Goal: Communication & Community: Answer question/provide support

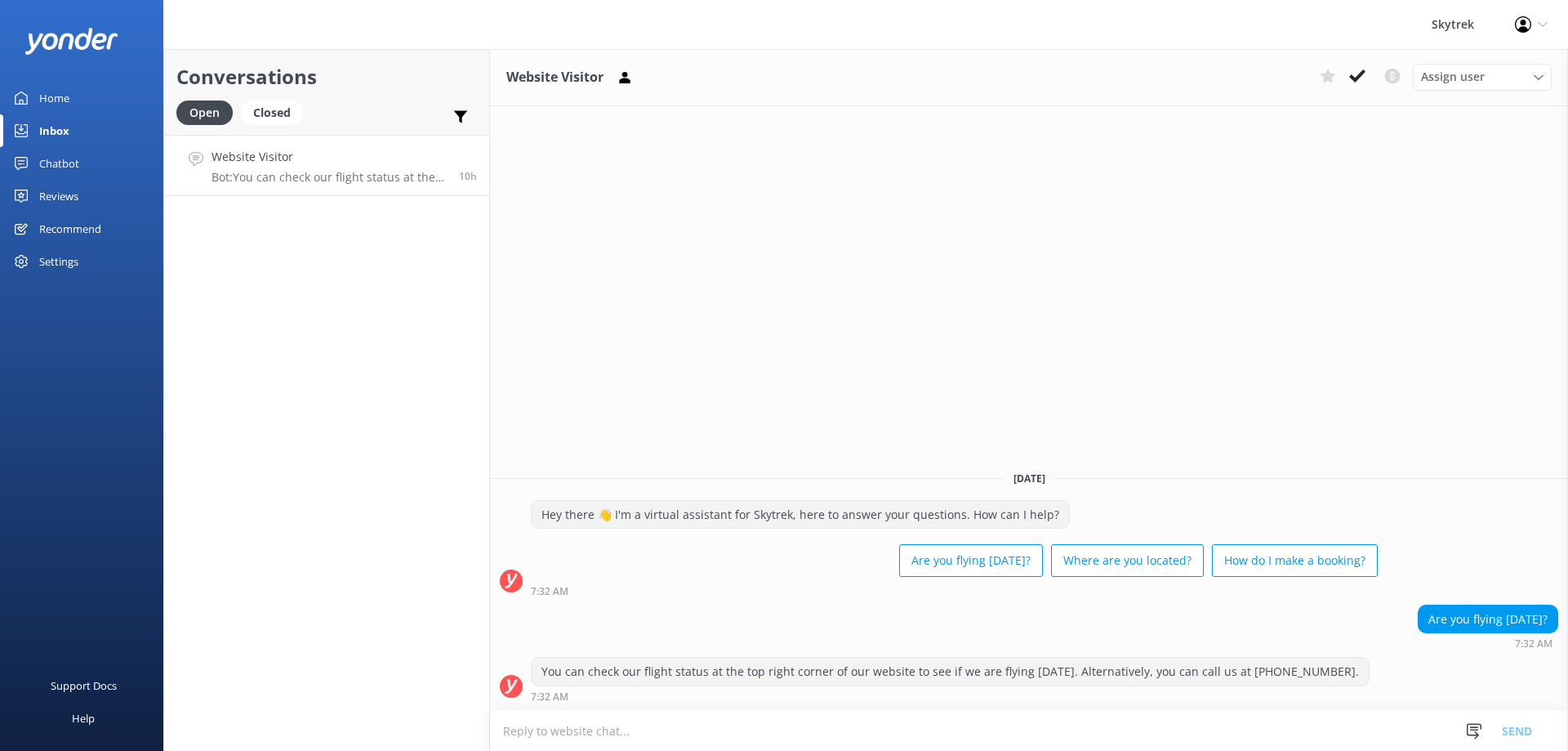
click at [331, 178] on p "Bot: You can check our flight status at the top right corner of our website to …" at bounding box center [328, 177] width 235 height 14
